Goal: Task Accomplishment & Management: Manage account settings

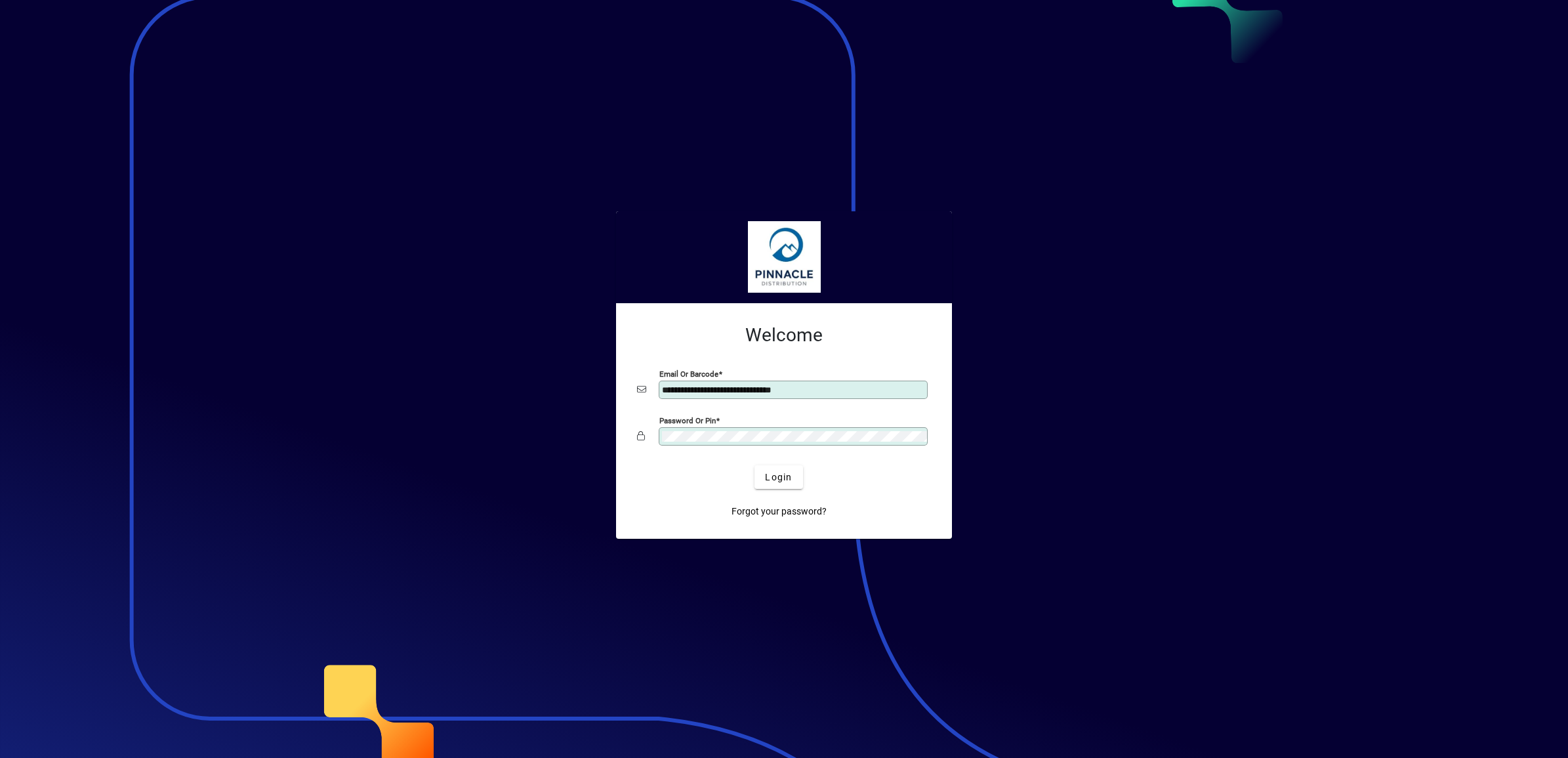
click at [677, 387] on input "**********" at bounding box center [794, 390] width 265 height 11
type input "**********"
click at [791, 482] on span "Login" at bounding box center [779, 477] width 27 height 14
